Goal: Task Accomplishment & Management: Use online tool/utility

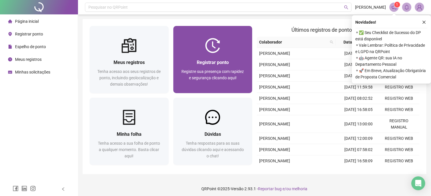
click at [186, 62] on div "Registrar ponto" at bounding box center [212, 62] width 65 height 7
click at [235, 45] on div at bounding box center [212, 45] width 79 height 15
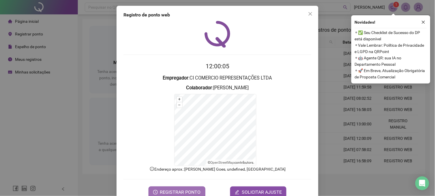
click at [179, 196] on span "REGISTRAR PONTO" at bounding box center [180, 192] width 41 height 7
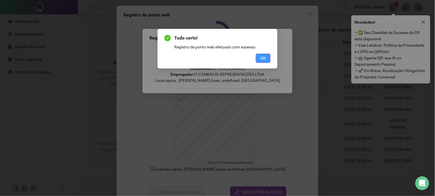
click at [265, 56] on span "OK" at bounding box center [263, 58] width 5 height 6
